Goal: Task Accomplishment & Management: Complete application form

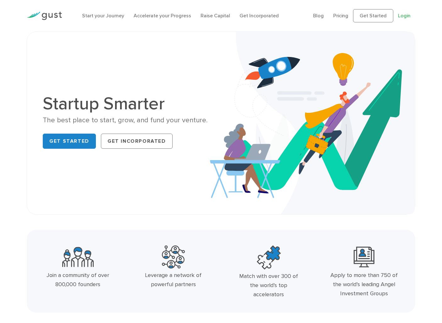
click at [409, 15] on link "Login" at bounding box center [404, 16] width 13 height 6
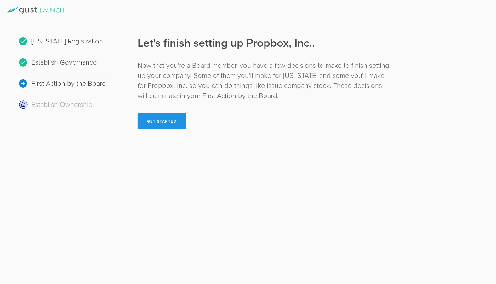
click at [172, 125] on button "Get Started" at bounding box center [162, 121] width 49 height 16
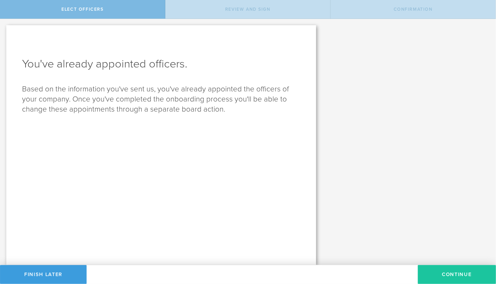
click at [452, 272] on button "Continue" at bounding box center [457, 274] width 78 height 19
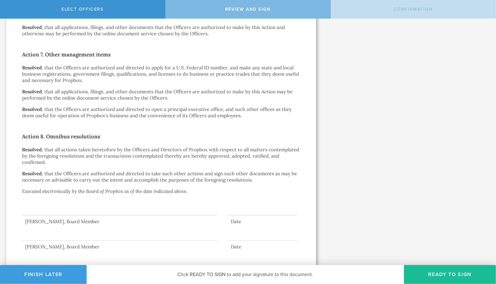
scroll to position [833, 0]
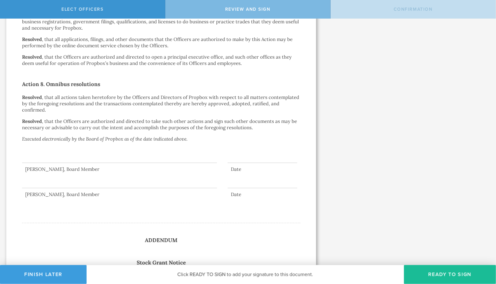
drag, startPoint x: 53, startPoint y: 269, endPoint x: 62, endPoint y: 219, distance: 51.2
click at [53, 269] on button "Finish Later" at bounding box center [43, 274] width 87 height 19
